Goal: Entertainment & Leisure: Browse casually

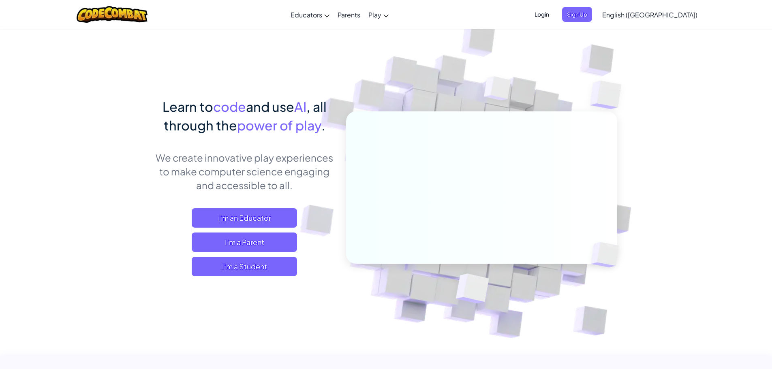
click at [212, 266] on span "I'm a Student" at bounding box center [244, 266] width 105 height 19
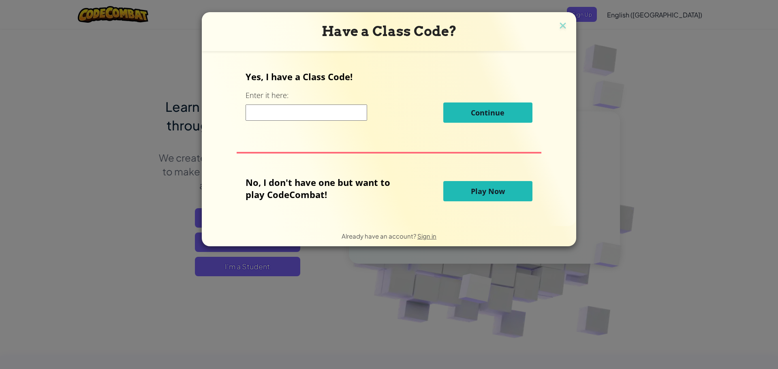
click at [462, 198] on button "Play Now" at bounding box center [487, 191] width 89 height 20
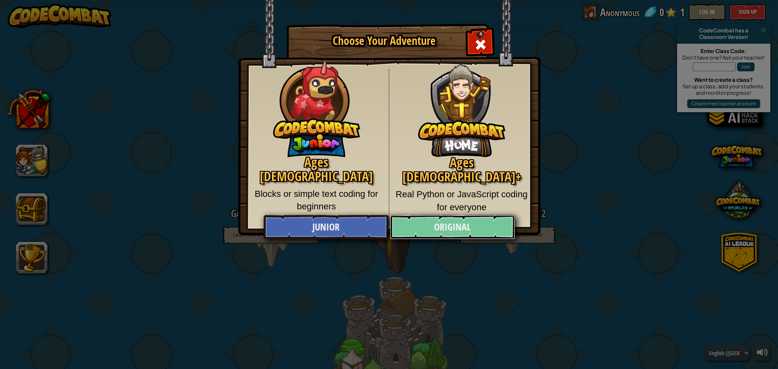
click at [414, 229] on link "Original" at bounding box center [452, 227] width 125 height 24
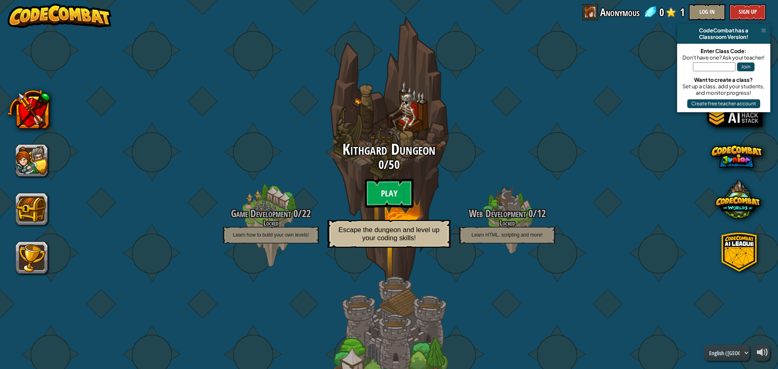
click at [383, 200] on btn "Play" at bounding box center [389, 193] width 49 height 29
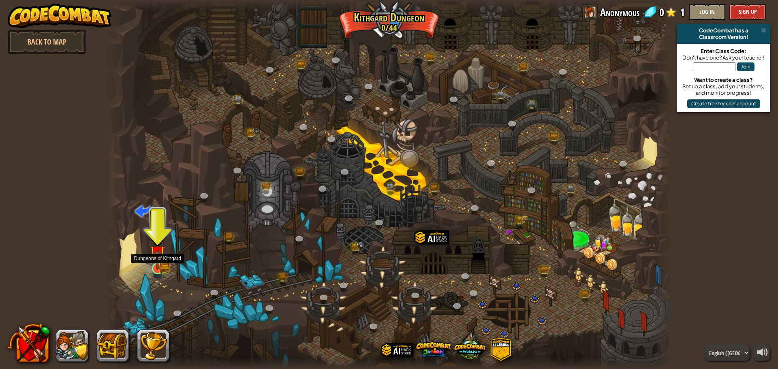
click at [163, 261] on img at bounding box center [157, 253] width 15 height 33
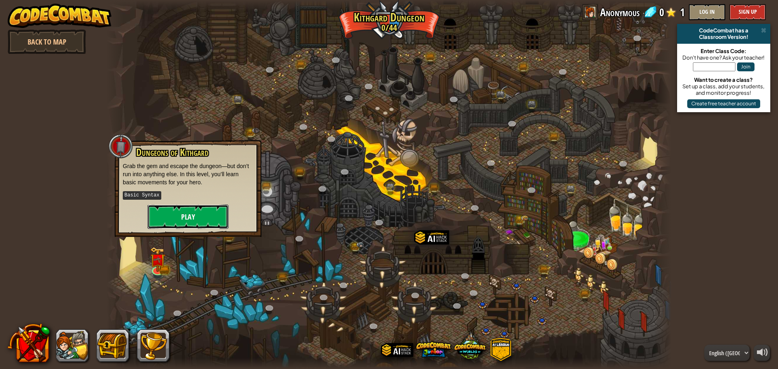
click at [202, 225] on button "Play" at bounding box center [188, 217] width 81 height 24
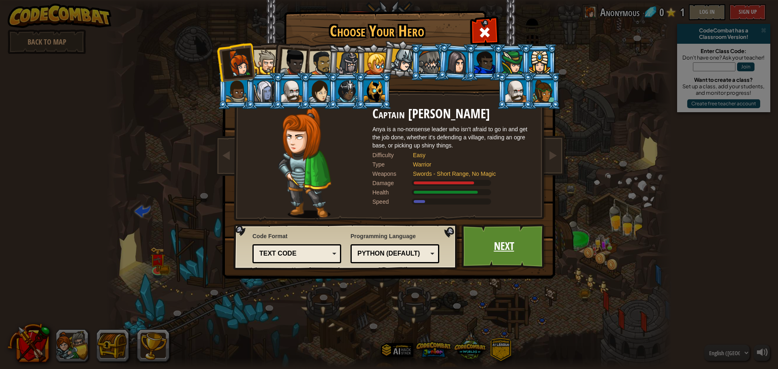
click at [499, 255] on link "Next" at bounding box center [504, 246] width 85 height 45
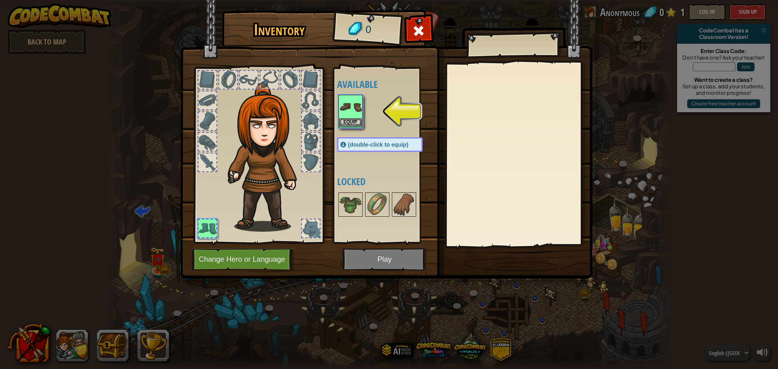
click at [356, 114] on img at bounding box center [350, 107] width 23 height 23
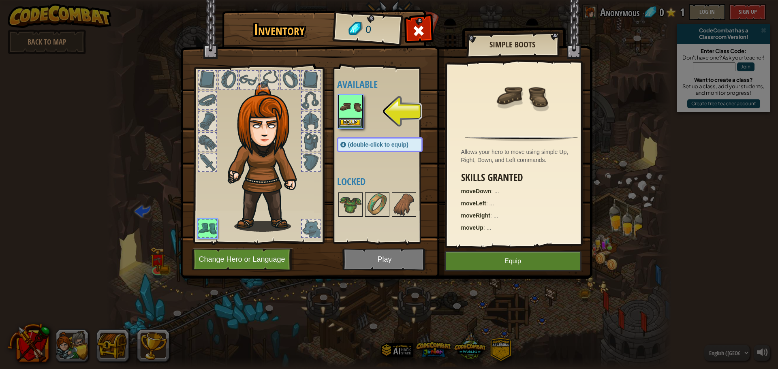
click at [356, 114] on img at bounding box center [350, 107] width 23 height 23
